Goal: Task Accomplishment & Management: Complete application form

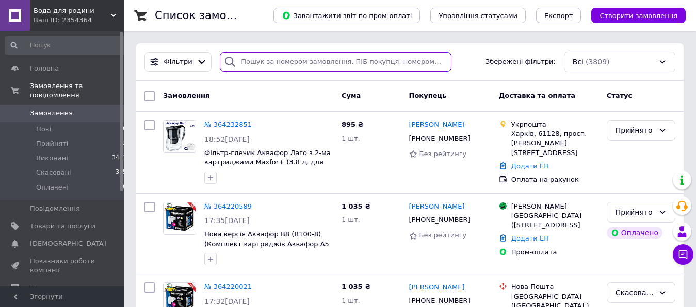
paste input "363871639"
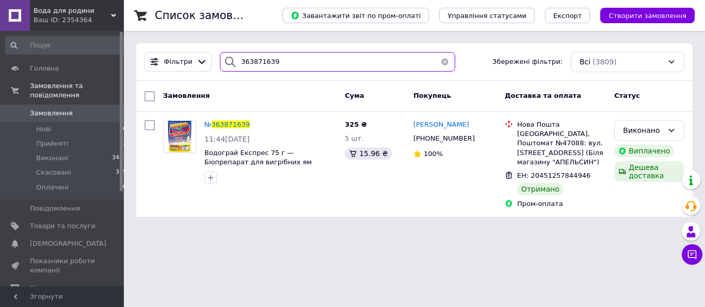
type input "363871639"
drag, startPoint x: 282, startPoint y: 60, endPoint x: 112, endPoint y: 56, distance: 170.3
click at [220, 58] on input "363871639" at bounding box center [337, 62] width 235 height 20
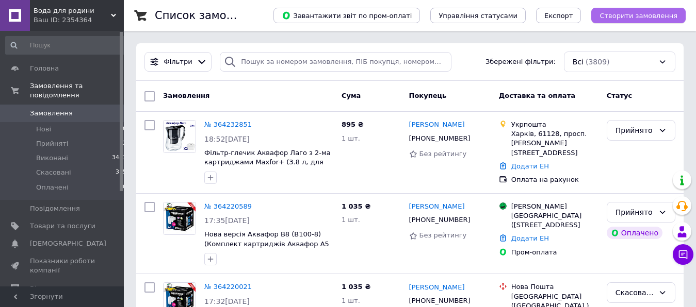
click at [639, 13] on span "Створити замовлення" at bounding box center [638, 16] width 78 height 8
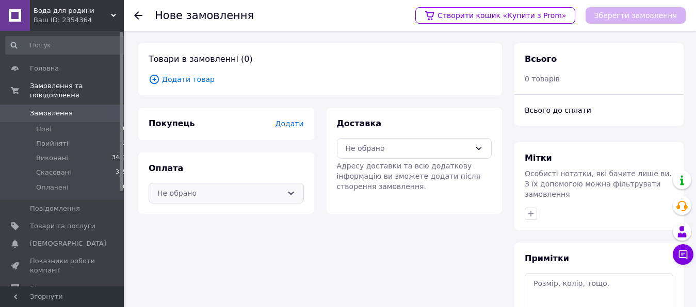
click at [222, 194] on div "Не обрано" at bounding box center [219, 193] width 125 height 11
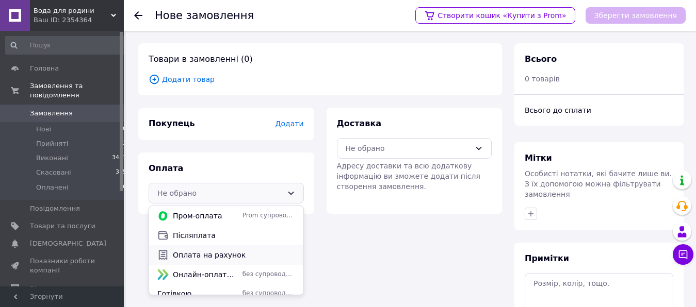
click at [202, 254] on span "Оплата на рахунок" at bounding box center [234, 255] width 122 height 10
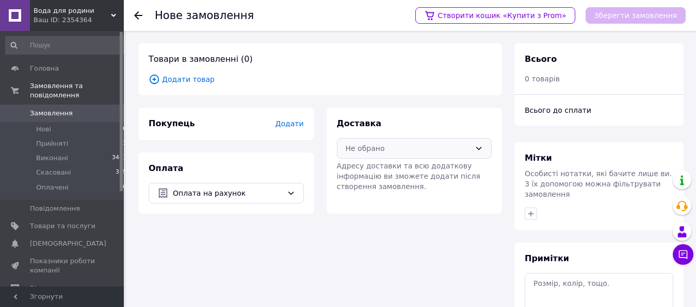
click at [395, 151] on div "Не обрано" at bounding box center [408, 148] width 125 height 11
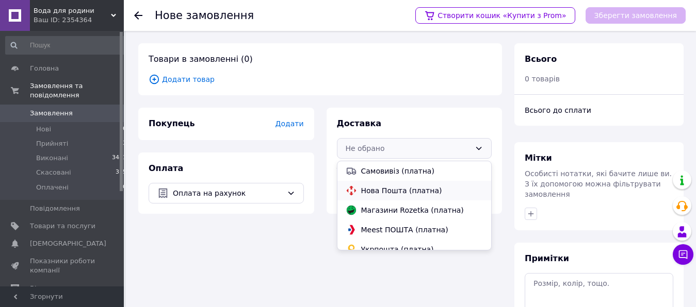
click at [380, 191] on span "Нова Пошта (платна)" at bounding box center [422, 191] width 122 height 10
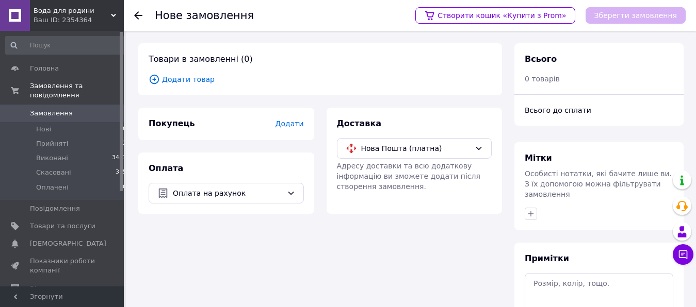
click at [289, 126] on span "Додати" at bounding box center [289, 124] width 28 height 8
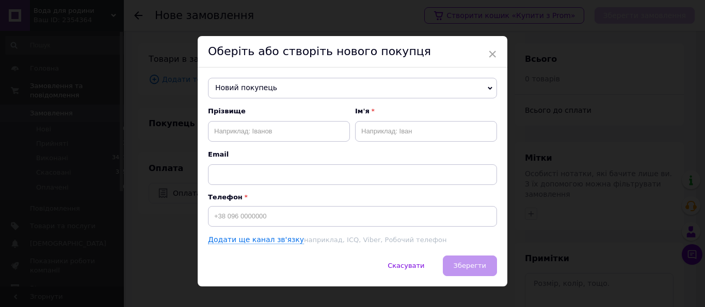
click at [265, 90] on span "Новий покупець" at bounding box center [352, 88] width 289 height 21
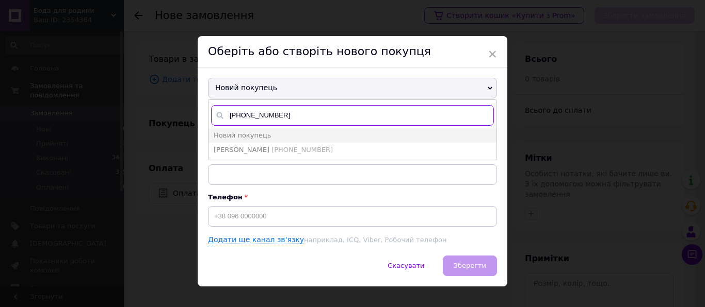
type input "[PHONE_NUMBER]"
drag, startPoint x: 286, startPoint y: 113, endPoint x: 214, endPoint y: 115, distance: 72.2
click at [214, 112] on input "[PHONE_NUMBER]" at bounding box center [352, 115] width 283 height 21
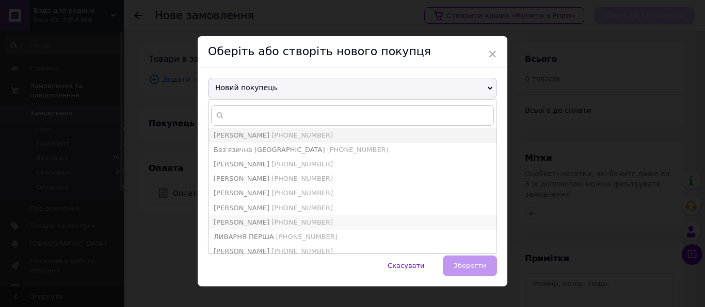
click at [431, 217] on li "[PERSON_NAME] [PHONE_NUMBER]" at bounding box center [352, 223] width 288 height 14
type input "[PERSON_NAME]"
type input "[PHONE_NUMBER]"
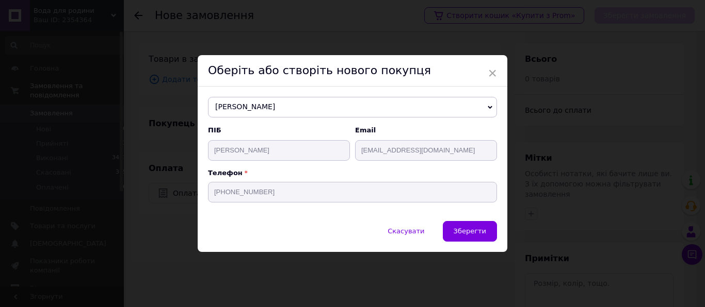
drag, startPoint x: 280, startPoint y: 106, endPoint x: 180, endPoint y: 97, distance: 99.9
click at [180, 97] on div "× Оберіть або створіть нового покупця [PERSON_NAME] [PERSON_NAME] [PHONE_NUMBER…" at bounding box center [352, 153] width 705 height 307
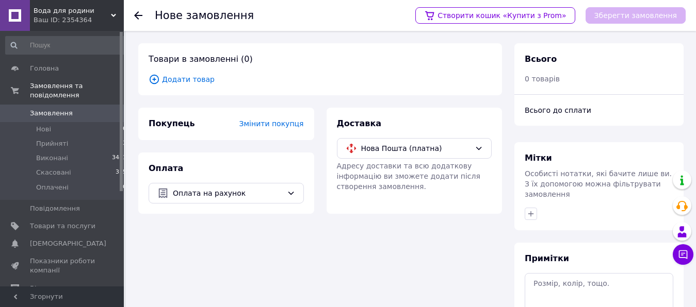
click at [279, 125] on span "Змінити покупця" at bounding box center [271, 124] width 64 height 8
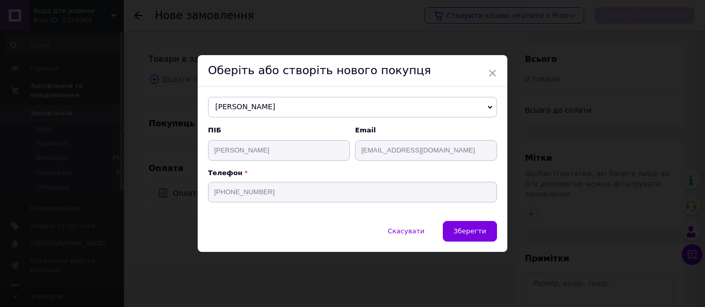
click at [308, 111] on span "[PERSON_NAME]" at bounding box center [352, 107] width 289 height 21
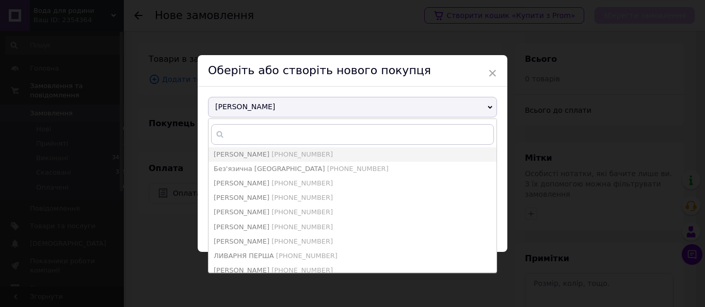
click at [217, 136] on use at bounding box center [220, 134] width 7 height 7
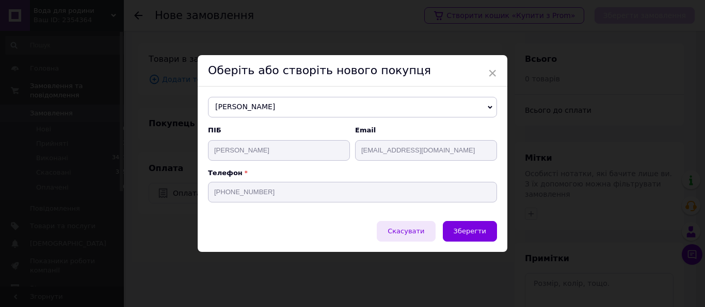
click at [402, 230] on span "Скасувати" at bounding box center [405, 231] width 37 height 8
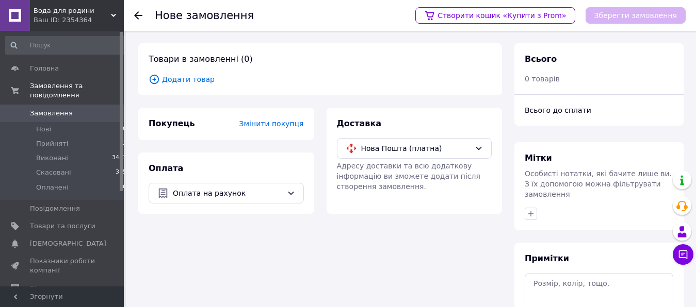
click at [270, 126] on span "Змінити покупця" at bounding box center [271, 124] width 64 height 8
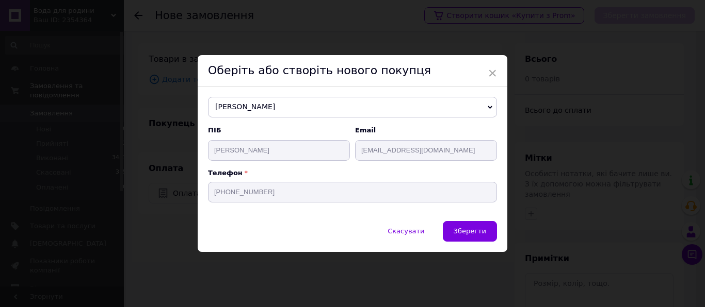
click at [410, 229] on span "Скасувати" at bounding box center [405, 231] width 37 height 8
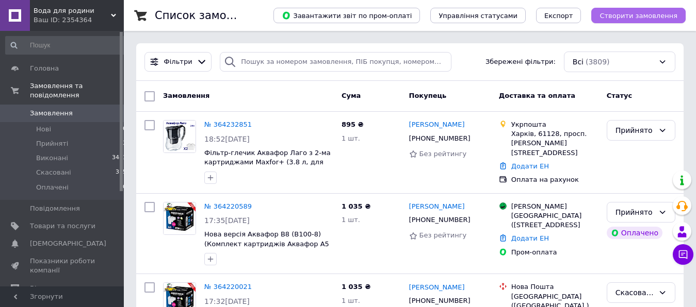
click at [646, 18] on span "Створити замовлення" at bounding box center [638, 16] width 78 height 8
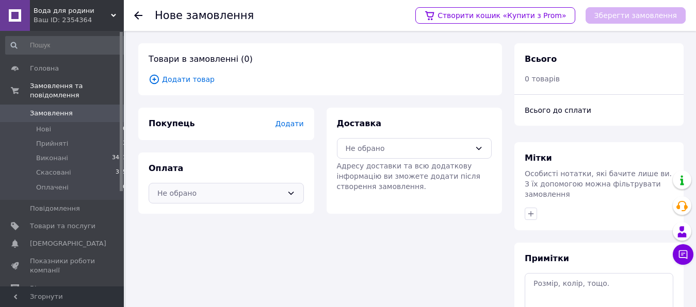
click at [237, 197] on div "Не обрано" at bounding box center [219, 193] width 125 height 11
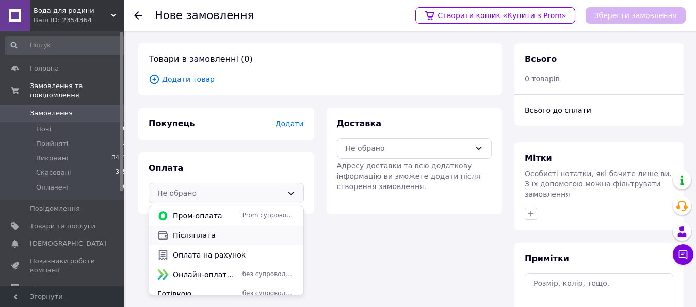
click at [200, 239] on span "Післяплата" at bounding box center [234, 236] width 122 height 10
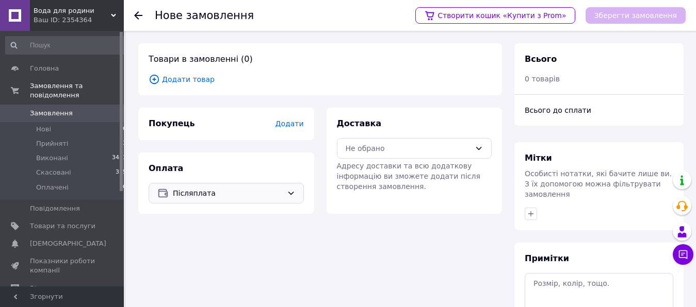
click at [248, 196] on span "Післяплата" at bounding box center [228, 193] width 110 height 11
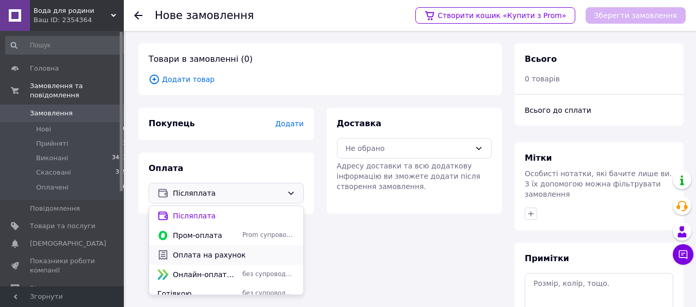
click at [217, 257] on span "Оплата на рахунок" at bounding box center [234, 255] width 122 height 10
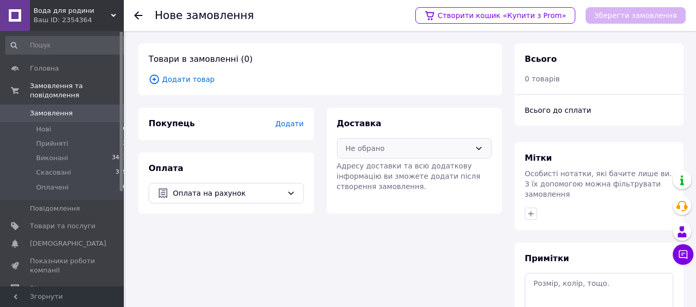
click at [393, 150] on div "Не обрано" at bounding box center [408, 148] width 125 height 11
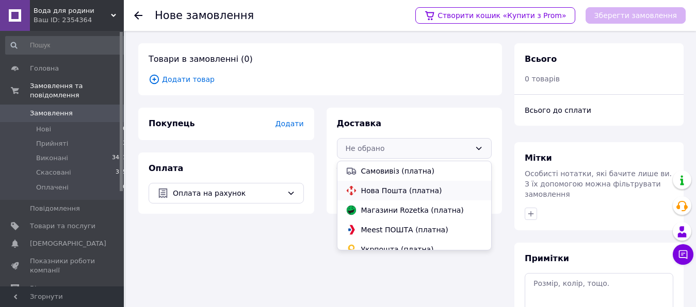
click at [364, 193] on span "Нова Пошта (платна)" at bounding box center [422, 191] width 122 height 10
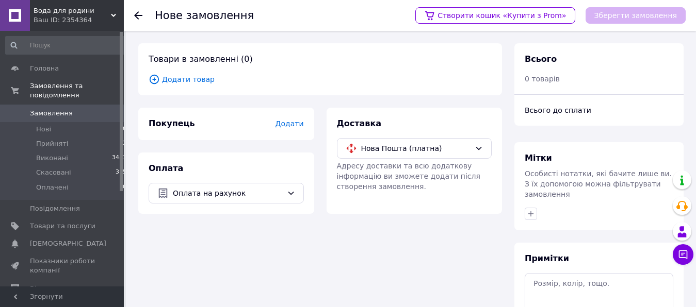
click at [292, 123] on span "Додати" at bounding box center [289, 124] width 28 height 8
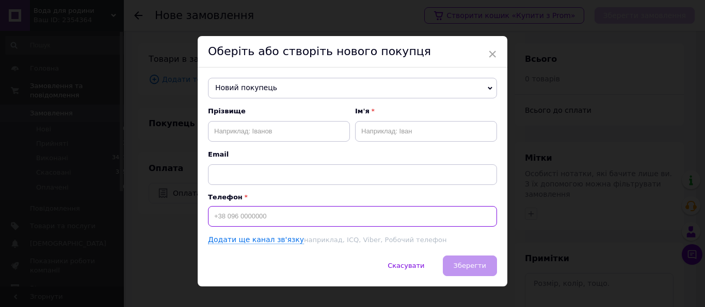
click at [258, 219] on input at bounding box center [352, 216] width 289 height 21
type input "[PHONE_NUMBER]"
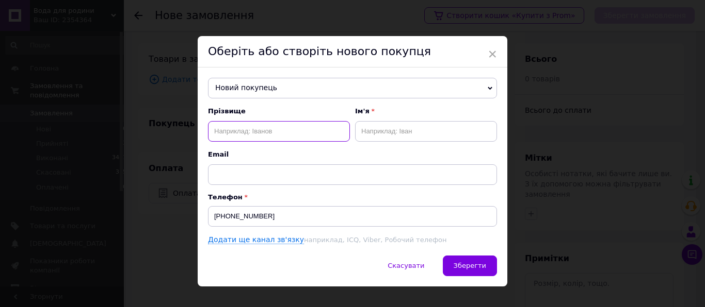
click at [280, 132] on input "text" at bounding box center [279, 131] width 142 height 21
type input "Панирский"
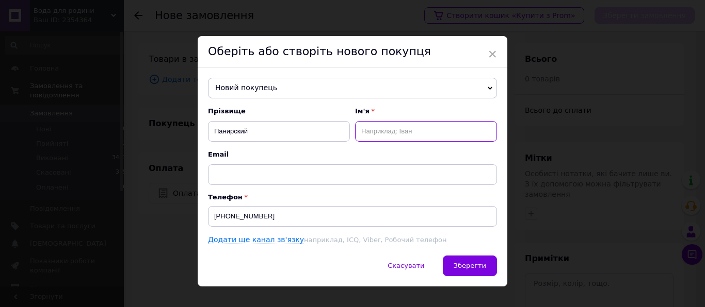
click at [374, 134] on input "text" at bounding box center [426, 131] width 142 height 21
type input "[PERSON_NAME]"
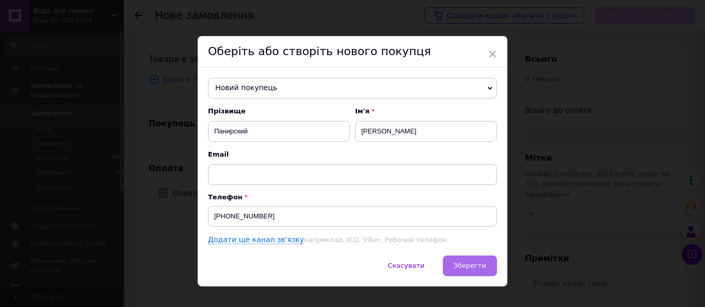
click at [466, 268] on span "Зберегти" at bounding box center [469, 266] width 32 height 8
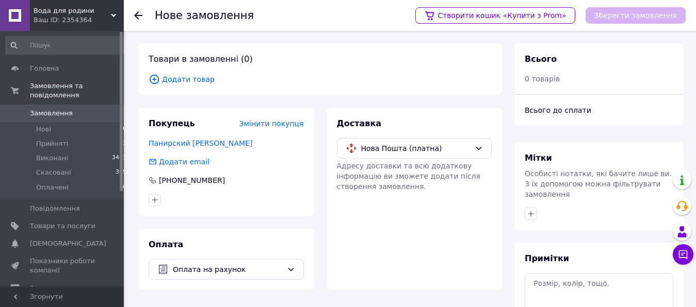
click at [185, 83] on span "Додати товар" at bounding box center [320, 79] width 343 height 11
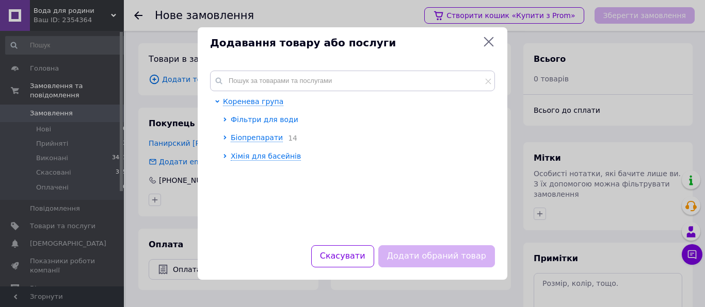
click at [232, 118] on span "Фільтри для води" at bounding box center [265, 120] width 68 height 8
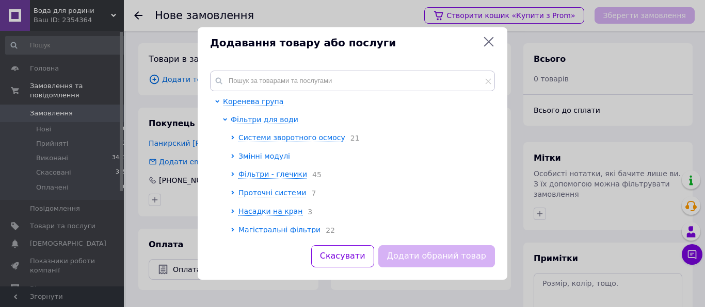
click at [259, 157] on span "Змінні модулі" at bounding box center [264, 156] width 52 height 8
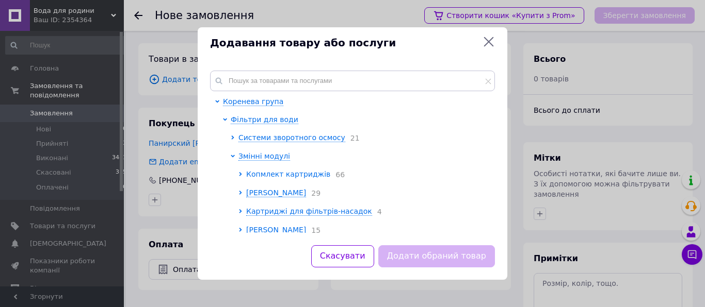
click at [259, 174] on span "Копмлект картриджів" at bounding box center [288, 174] width 84 height 8
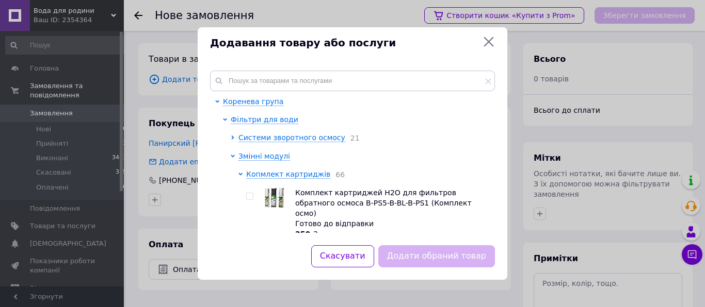
click at [251, 197] on input "checkbox" at bounding box center [249, 196] width 7 height 7
checkbox input "true"
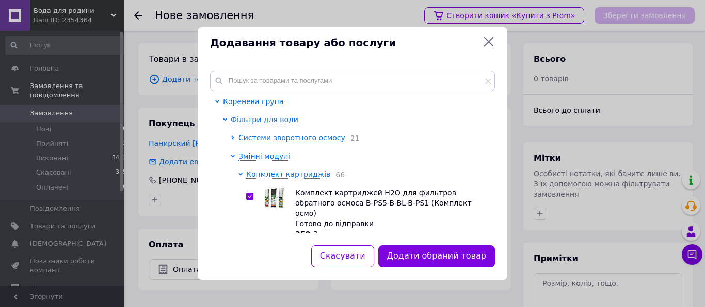
click at [239, 173] on icon at bounding box center [240, 174] width 4 height 3
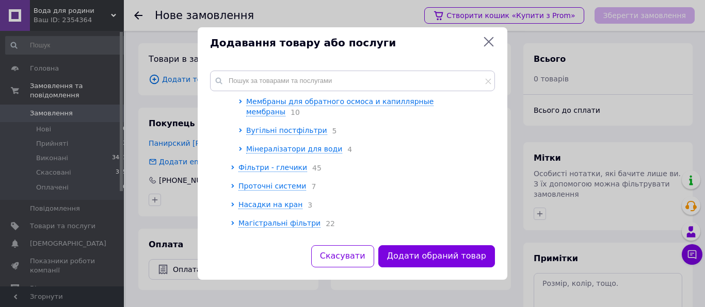
scroll to position [235, 0]
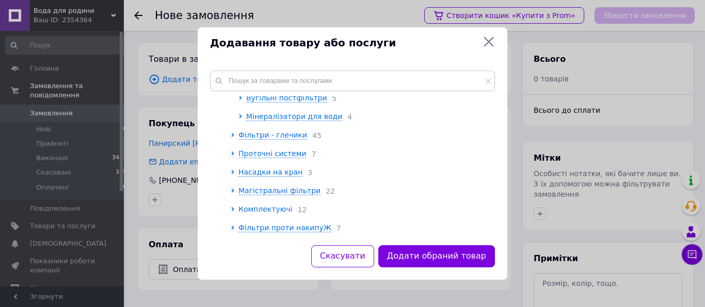
drag, startPoint x: 259, startPoint y: 208, endPoint x: 270, endPoint y: 209, distance: 10.9
click at [259, 208] on span "Комплектуючі" at bounding box center [265, 209] width 54 height 8
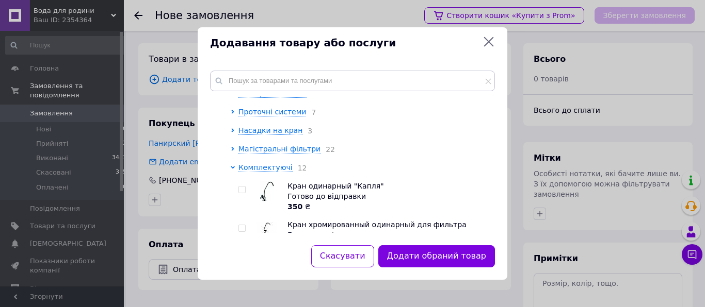
scroll to position [294, 0]
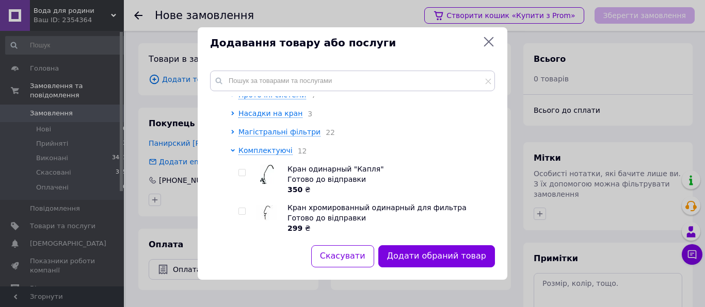
click at [247, 170] on div at bounding box center [243, 179] width 10 height 31
click at [240, 171] on input "checkbox" at bounding box center [241, 173] width 7 height 7
checkbox input "true"
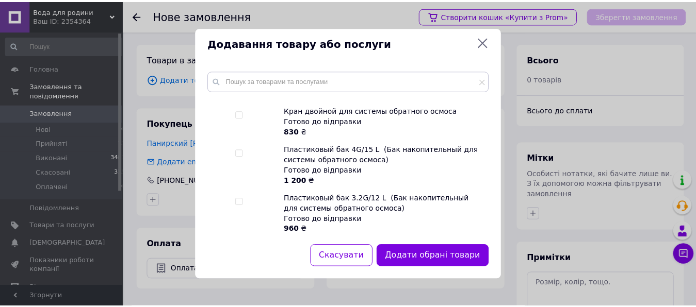
scroll to position [529, 0]
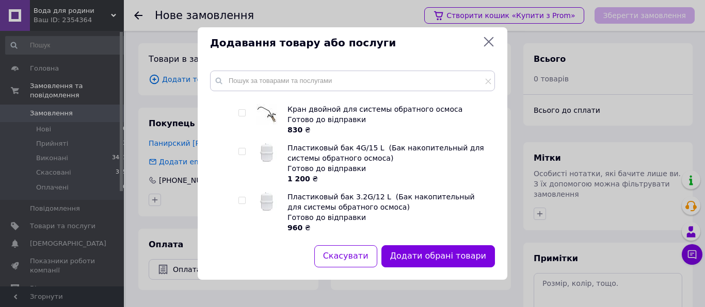
click at [240, 198] on input "checkbox" at bounding box center [241, 201] width 7 height 7
checkbox input "true"
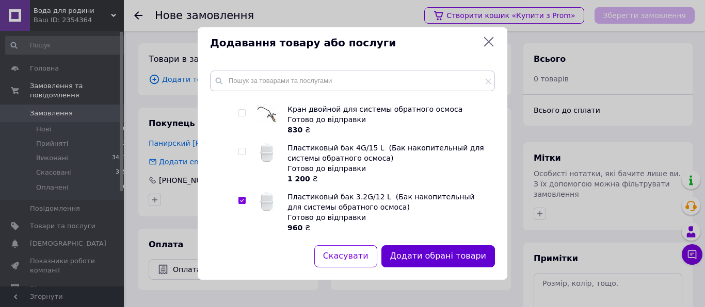
click at [433, 259] on button "Додати обрані товари" at bounding box center [437, 257] width 113 height 22
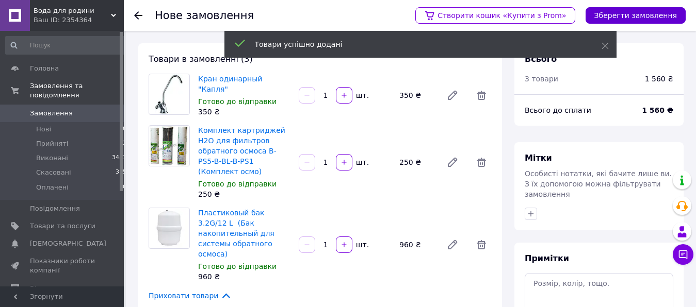
drag, startPoint x: 642, startPoint y: 17, endPoint x: 593, endPoint y: 51, distance: 59.4
click at [642, 17] on button "Зберегти замовлення" at bounding box center [636, 15] width 100 height 17
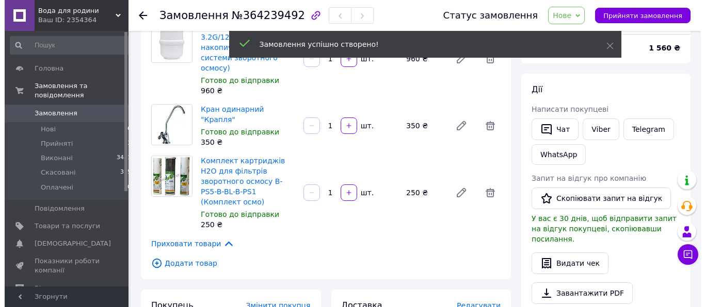
scroll to position [158, 0]
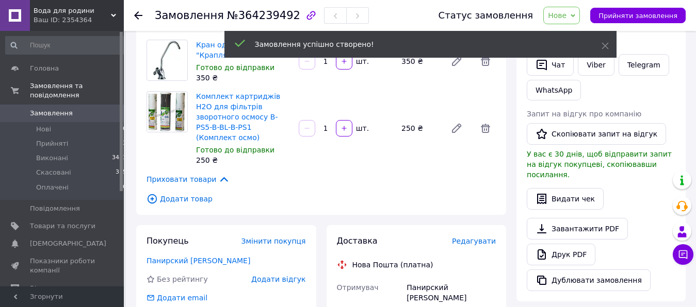
click at [466, 237] on span "Редагувати" at bounding box center [474, 241] width 44 height 8
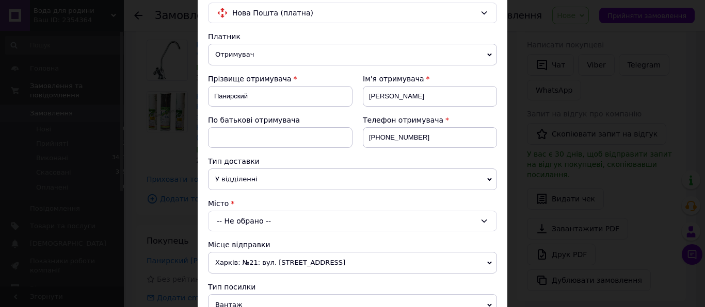
scroll to position [118, 0]
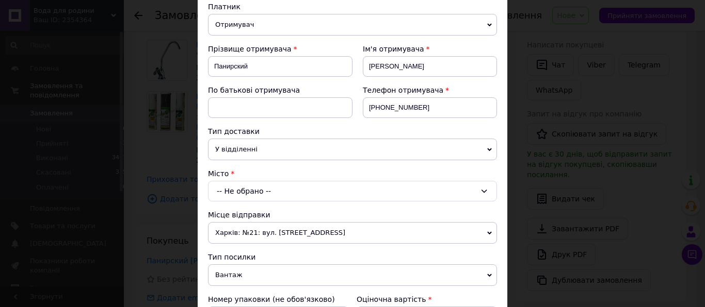
click at [269, 189] on div "-- Не обрано --" at bounding box center [352, 191] width 289 height 21
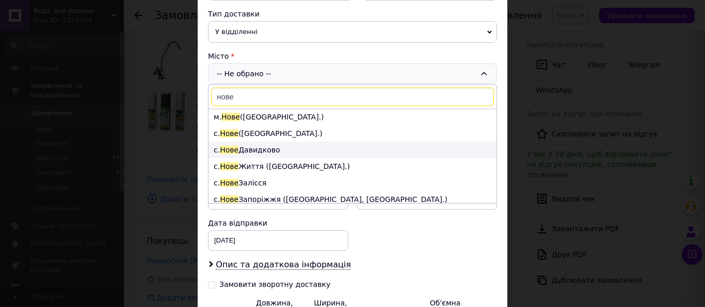
scroll to position [0, 0]
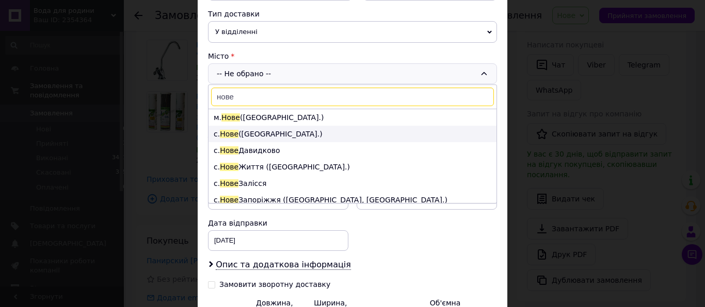
type input "нове"
click at [266, 134] on li "с. [GEOGRAPHIC_DATA] ([GEOGRAPHIC_DATA].)" at bounding box center [352, 134] width 288 height 17
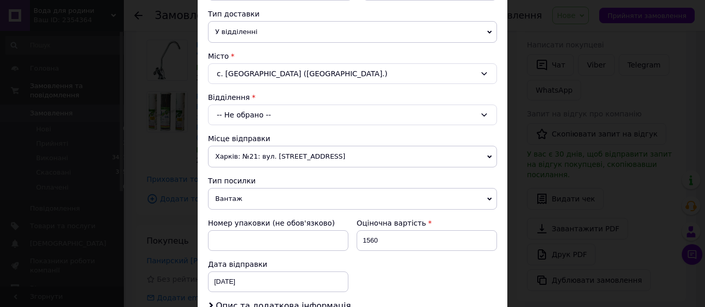
click at [285, 115] on div "-- Не обрано --" at bounding box center [352, 115] width 289 height 21
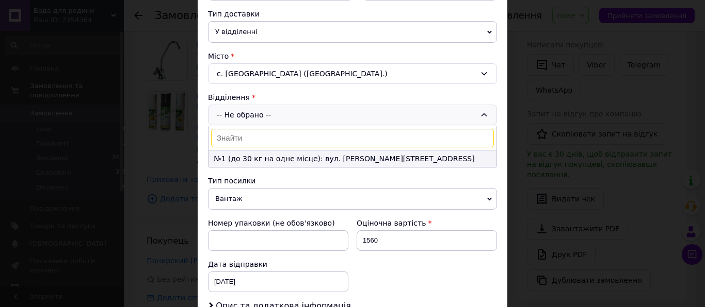
click at [274, 157] on li "№1 (до 30 кг на одне місце): вул. [PERSON_NAME][STREET_ADDRESS]" at bounding box center [352, 159] width 288 height 17
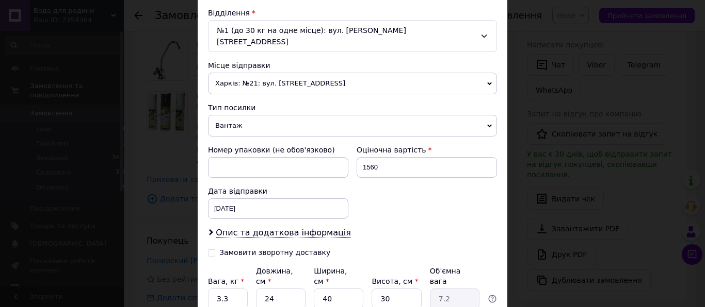
scroll to position [353, 0]
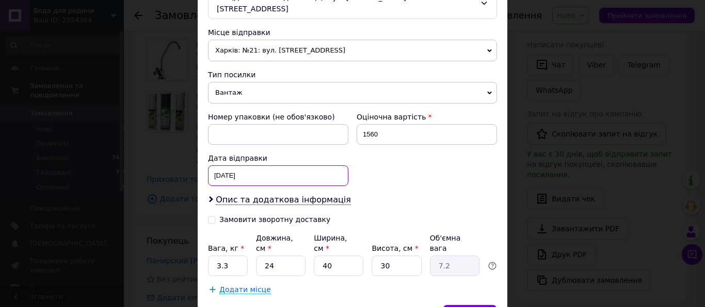
click at [290, 166] on input "[DATE]" at bounding box center [278, 176] width 140 height 21
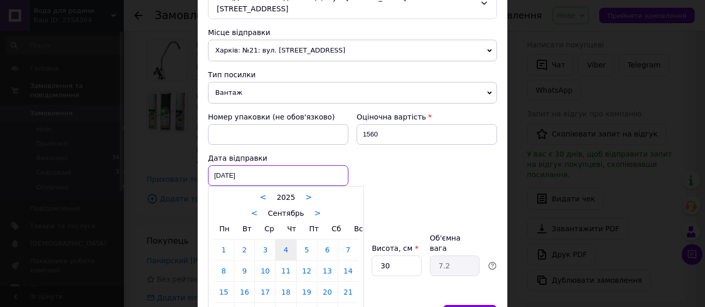
scroll to position [401, 0]
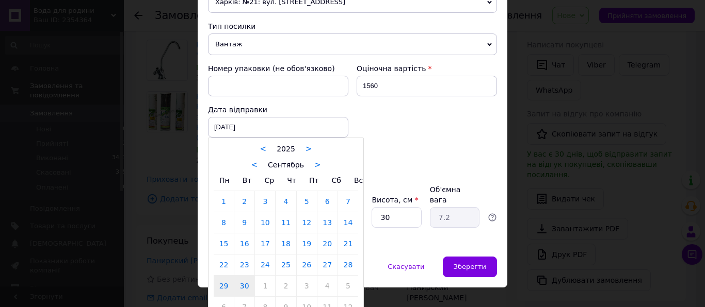
click at [243, 280] on link "30" at bounding box center [244, 286] width 20 height 21
type input "[DATE]"
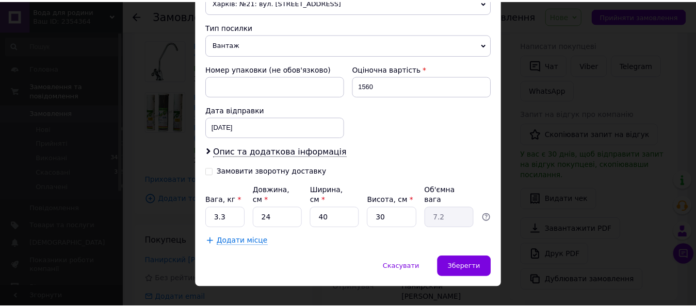
scroll to position [396, 0]
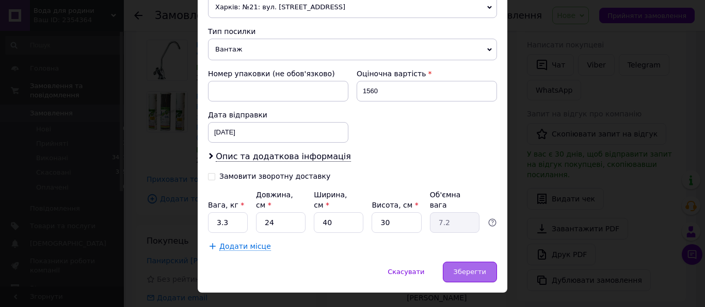
click at [469, 268] on span "Зберегти" at bounding box center [469, 272] width 32 height 8
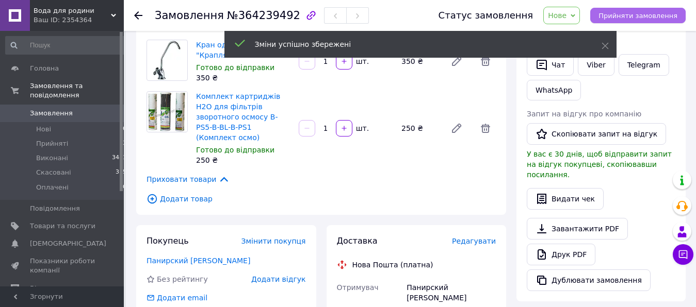
click at [620, 14] on span "Прийняти замовлення" at bounding box center [637, 16] width 79 height 8
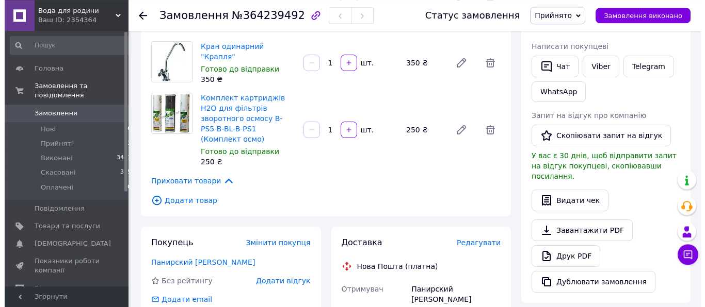
scroll to position [210, 0]
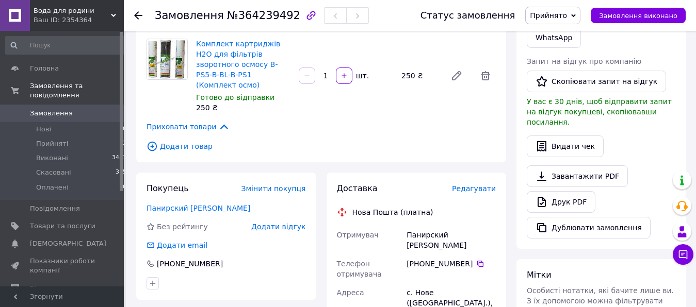
click at [467, 185] on span "Редагувати" at bounding box center [474, 189] width 44 height 8
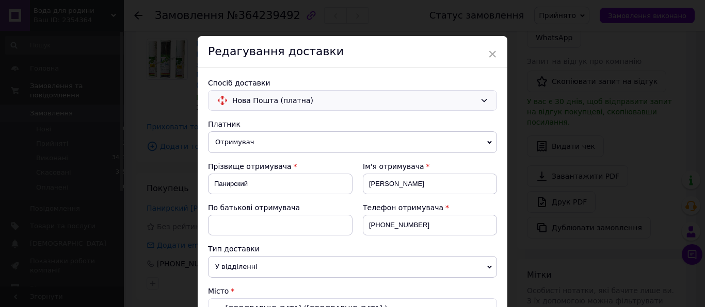
click at [297, 99] on span "Нова Пошта (платна)" at bounding box center [353, 100] width 243 height 11
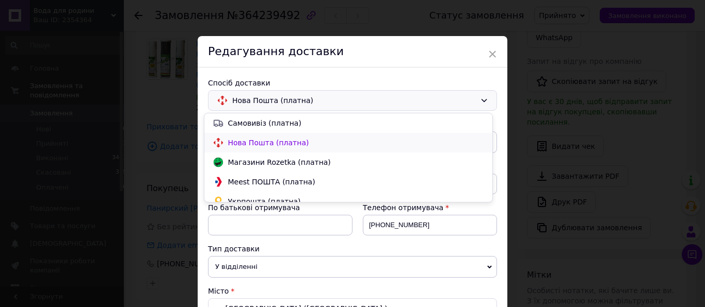
scroll to position [20, 0]
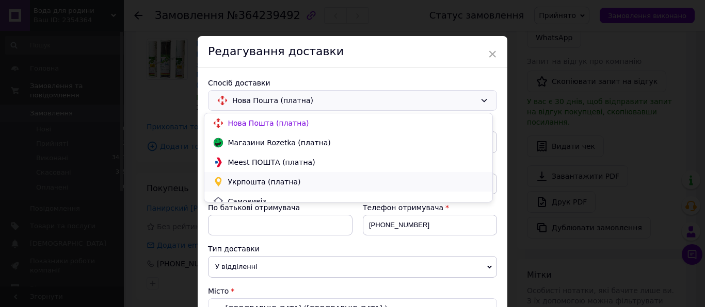
click at [249, 183] on span "Укрпошта (платна)" at bounding box center [356, 182] width 256 height 10
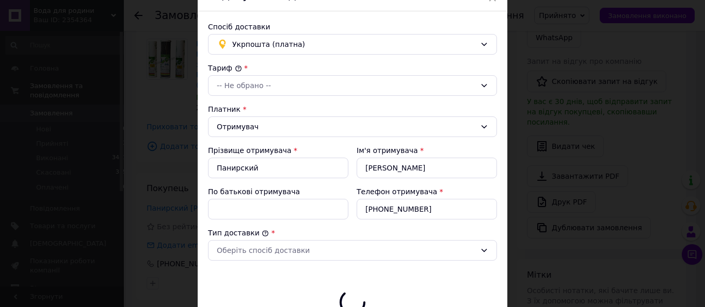
type input "1560"
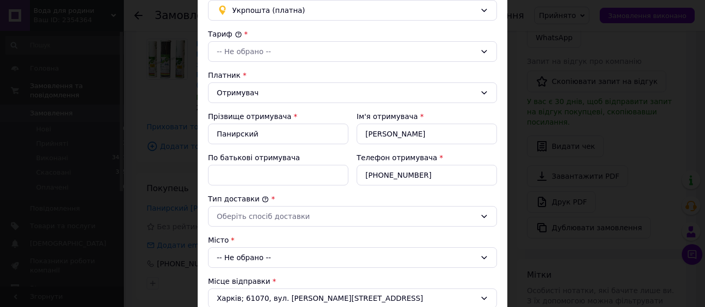
scroll to position [59, 0]
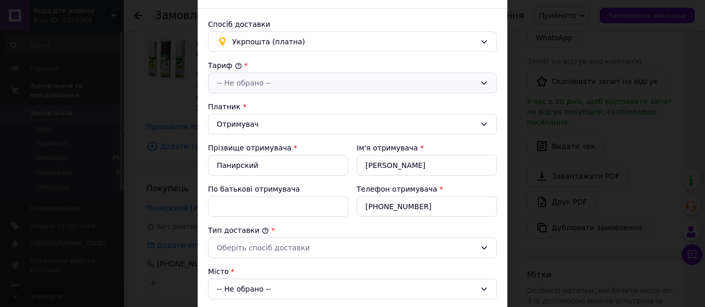
click at [272, 88] on div "-- Не обрано --" at bounding box center [346, 82] width 259 height 11
click at [256, 108] on li "Стандарт" at bounding box center [348, 105] width 288 height 19
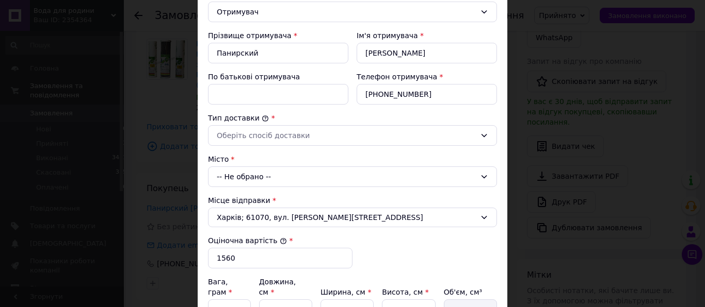
scroll to position [176, 0]
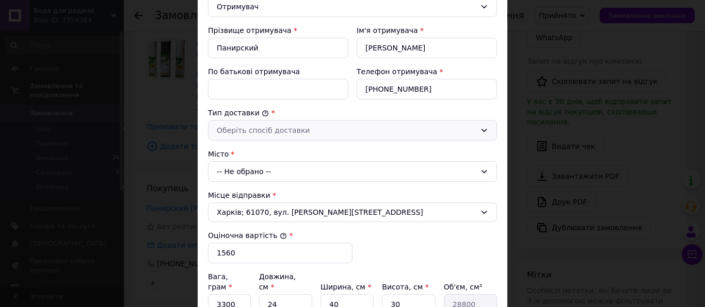
click at [247, 131] on div "Оберіть спосіб доставки" at bounding box center [346, 130] width 259 height 11
click at [251, 153] on li "Склад - склад" at bounding box center [348, 152] width 288 height 19
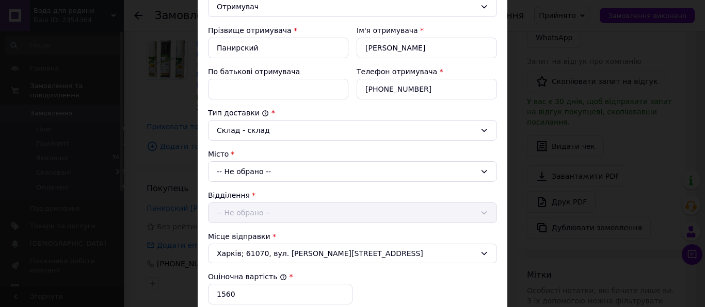
click at [262, 173] on div "-- Не обрано --" at bounding box center [352, 171] width 289 height 21
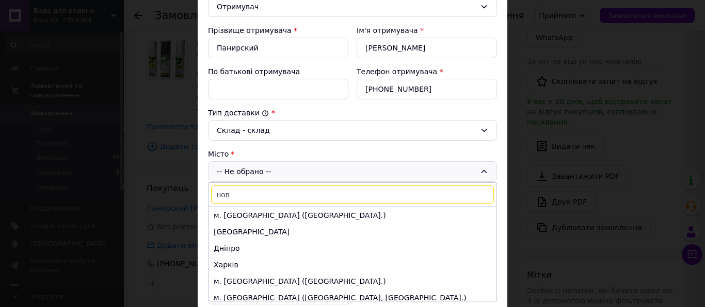
type input "нове"
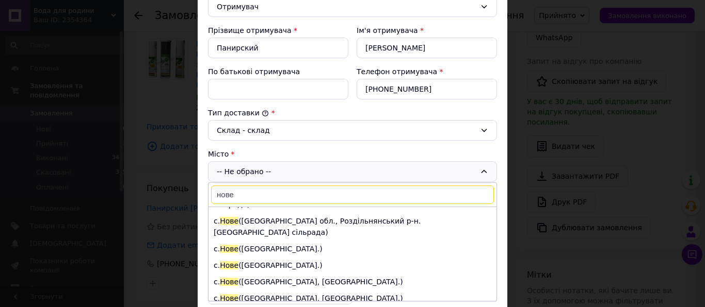
scroll to position [235, 0]
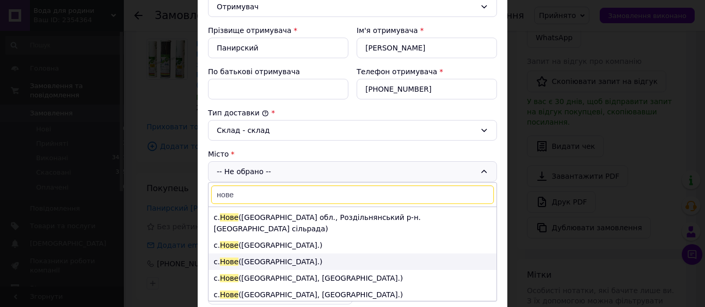
click at [270, 254] on li "с. [GEOGRAPHIC_DATA] ([GEOGRAPHIC_DATA].)" at bounding box center [352, 262] width 288 height 17
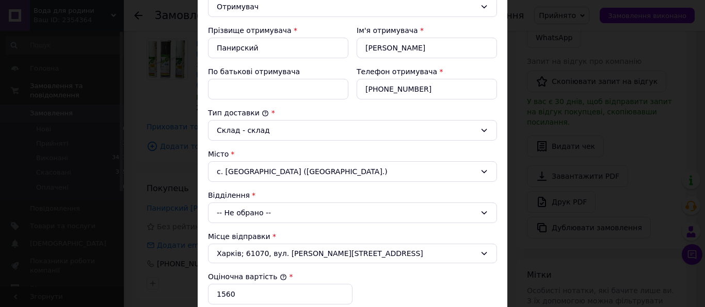
click at [281, 213] on div "-- Не обрано --" at bounding box center [352, 213] width 289 height 21
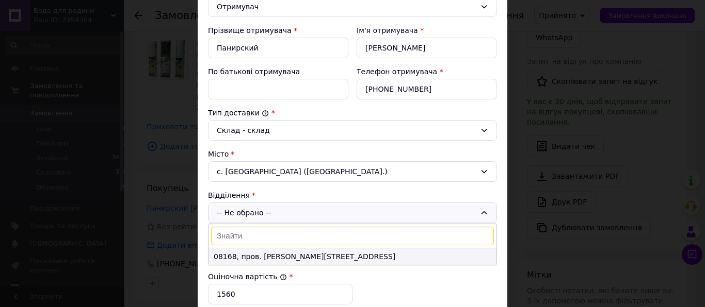
click at [291, 258] on li "08168, пров. [PERSON_NAME][STREET_ADDRESS]" at bounding box center [352, 257] width 288 height 17
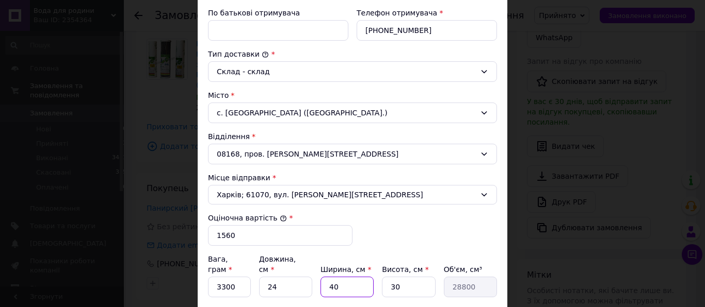
drag, startPoint x: 341, startPoint y: 282, endPoint x: 299, endPoint y: 272, distance: 42.9
click at [320, 277] on input "40" at bounding box center [346, 287] width 53 height 21
type input "2"
type input "1440"
type input "25"
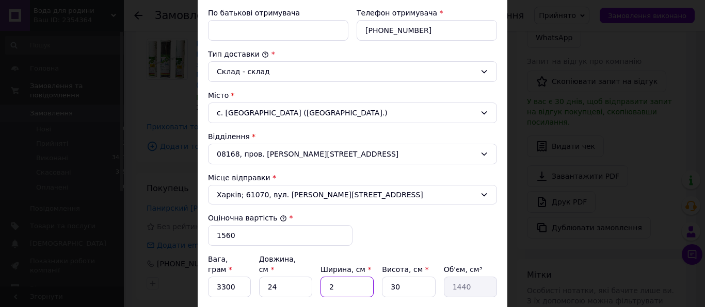
type input "18000"
type input "25"
drag, startPoint x: 248, startPoint y: 276, endPoint x: 218, endPoint y: 276, distance: 29.4
click at [259, 277] on input "24" at bounding box center [285, 287] width 53 height 21
type input "2"
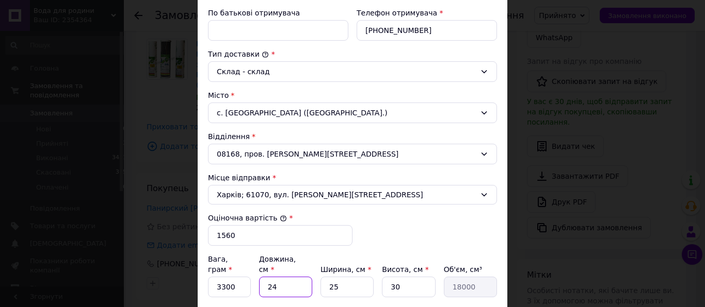
type input "1500"
type input "25"
type input "18750"
type input "2"
type input "1500"
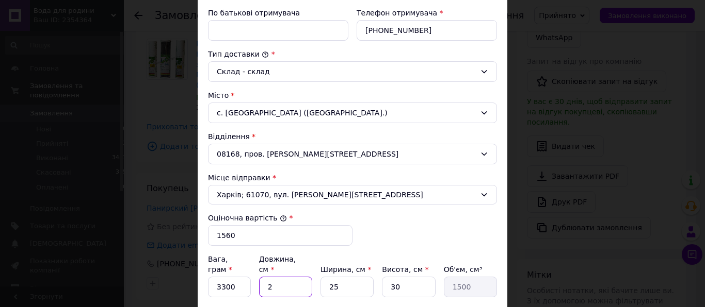
type input "28"
type input "21000"
type input "2"
type input "1500"
type input "26"
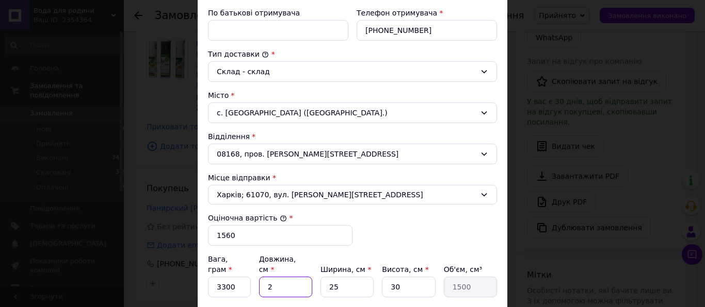
type input "19500"
type input "26"
click at [338, 280] on input "25" at bounding box center [346, 287] width 53 height 21
type input "2"
type input "1560"
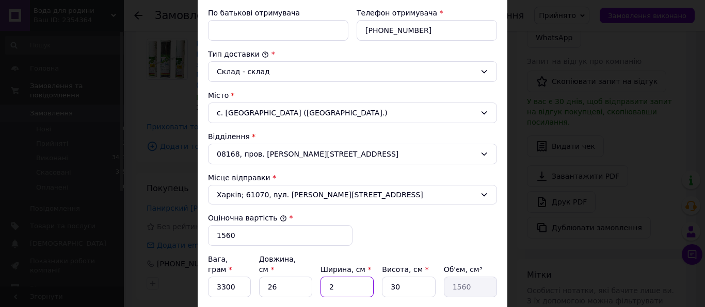
type input "26"
type input "20280"
type input "2"
type input "1560"
type input "25"
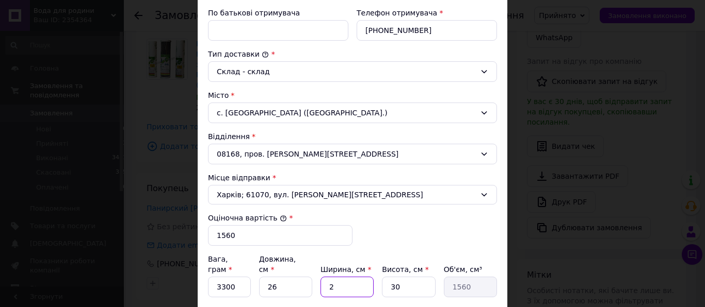
type input "19500"
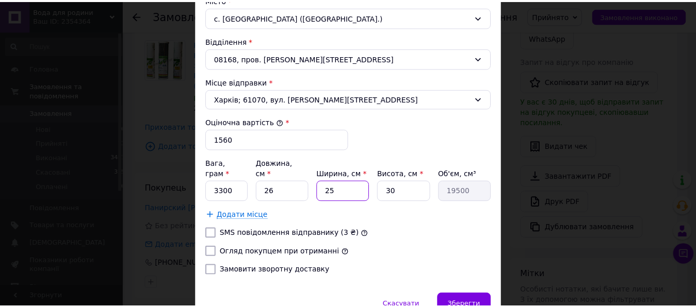
scroll to position [353, 0]
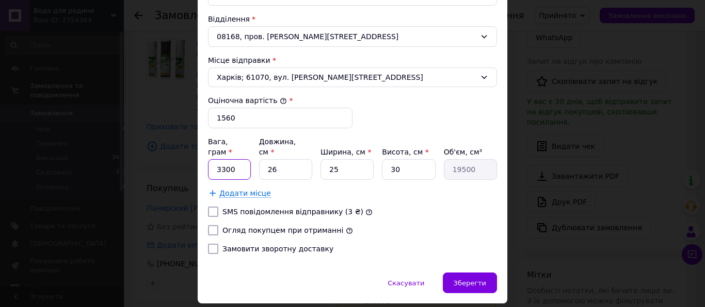
drag, startPoint x: 232, startPoint y: 160, endPoint x: 190, endPoint y: 159, distance: 41.8
click at [208, 159] on input "3300" at bounding box center [229, 169] width 43 height 21
type input "3000"
click at [455, 280] on span "Зберегти" at bounding box center [469, 284] width 32 height 8
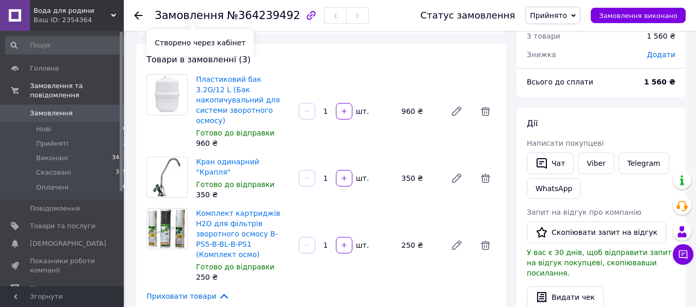
scroll to position [0, 0]
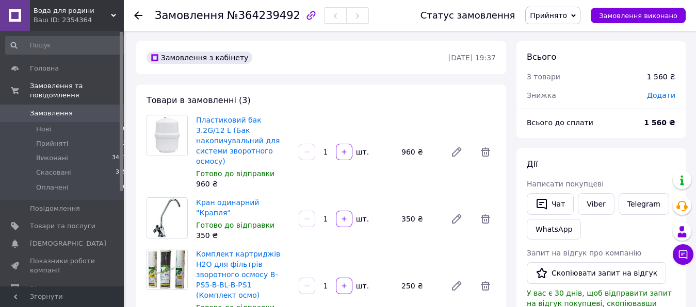
click at [41, 109] on span "Замовлення" at bounding box center [51, 113] width 43 height 9
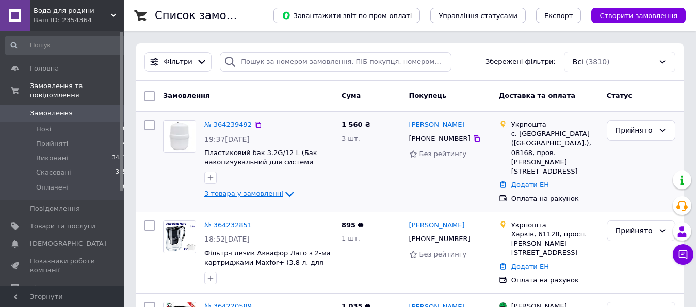
click at [283, 193] on icon at bounding box center [289, 194] width 12 height 12
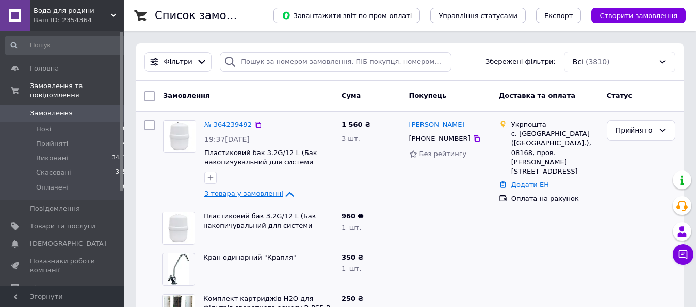
click at [285, 193] on icon at bounding box center [289, 194] width 8 height 5
